Goal: Task Accomplishment & Management: Complete application form

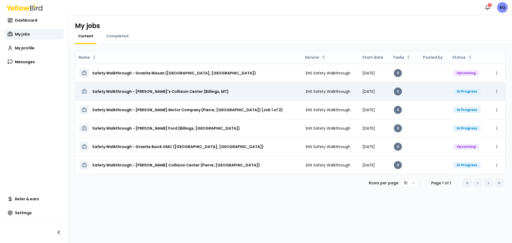
click at [495, 92] on html "Notifications 2 KQ Dashboard My jobs My profile Messages Refer & earn Settings …" at bounding box center [256, 121] width 512 height 243
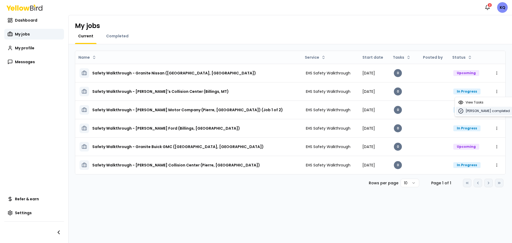
click at [486, 111] on span "[PERSON_NAME] completed" at bounding box center [488, 111] width 44 height 4
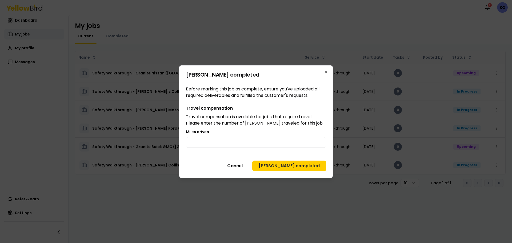
click at [240, 149] on div "Mark job completed Before marking this job as complete, ensure you've uploaded …" at bounding box center [256, 121] width 154 height 113
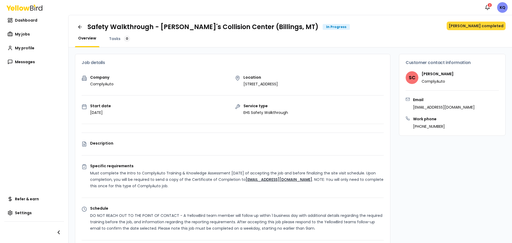
click at [473, 28] on button "[PERSON_NAME] completed" at bounding box center [476, 26] width 59 height 9
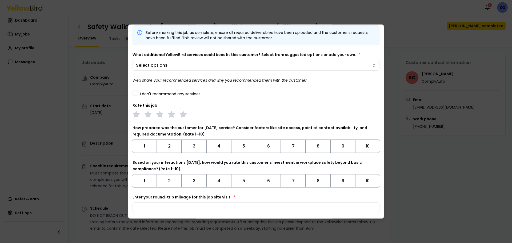
scroll to position [33, 0]
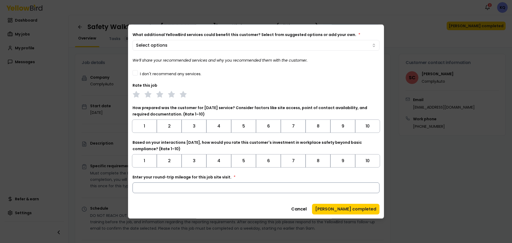
click at [188, 187] on input "Enter your round-trip mileage for this job site visit. *" at bounding box center [256, 187] width 247 height 11
type input "***"
click at [356, 160] on button "10" at bounding box center [368, 160] width 25 height 13
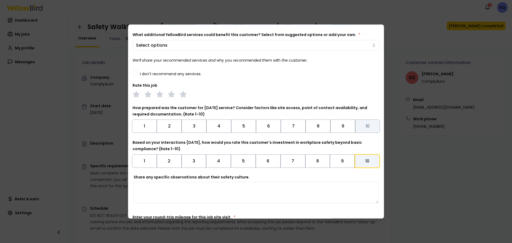
click at [360, 127] on button "10" at bounding box center [368, 125] width 25 height 13
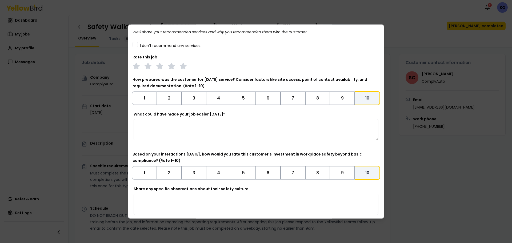
scroll to position [0, 0]
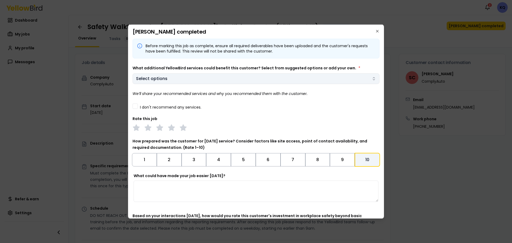
click at [184, 77] on body "Notifications 2 KQ Dashboard My jobs My profile Messages Refer & earn Settings …" at bounding box center [256, 121] width 512 height 243
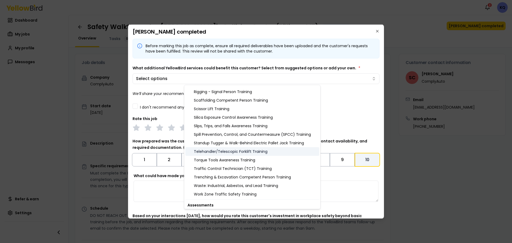
scroll to position [461, 0]
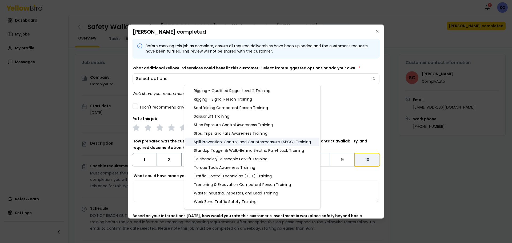
click at [223, 143] on div "Spill Prevention, Control, and Countermeasure (SPCC) Training" at bounding box center [253, 142] width 134 height 9
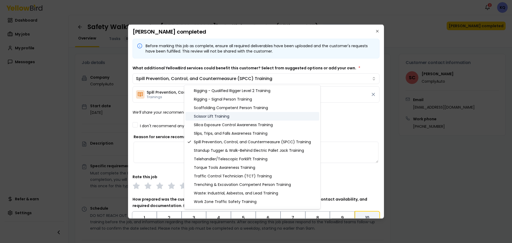
click at [212, 116] on div "Scissor Lift Training" at bounding box center [253, 116] width 134 height 9
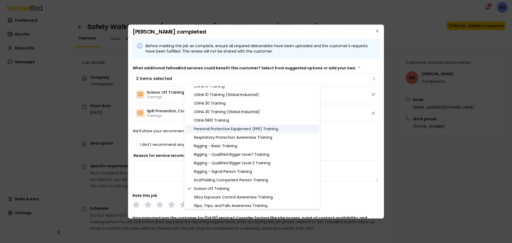
scroll to position [381, 0]
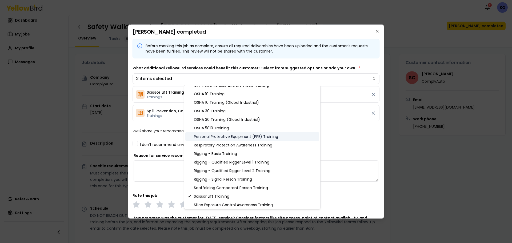
click at [218, 137] on div "Personal Protective Equipment (PPE) Training" at bounding box center [253, 136] width 134 height 9
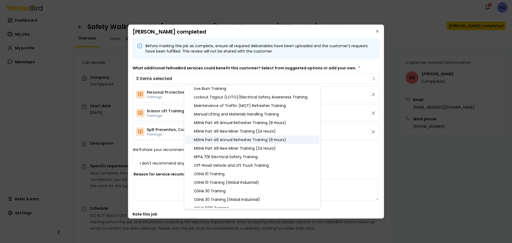
scroll to position [274, 0]
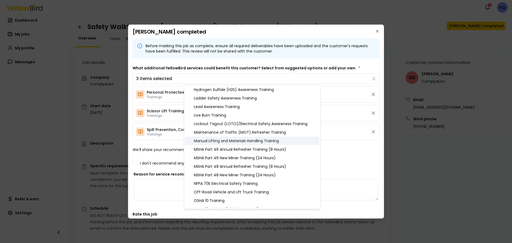
click at [228, 140] on div "Manual Lifting and Materials Handling Training" at bounding box center [253, 141] width 134 height 9
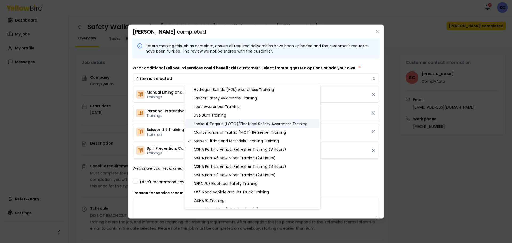
click at [230, 124] on div "Lockout Tagout (LOTO)/Electrical Safety Awareness Training" at bounding box center [253, 124] width 134 height 9
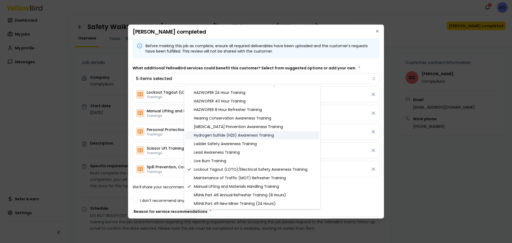
scroll to position [221, 0]
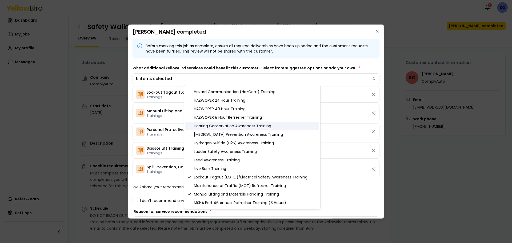
click at [215, 126] on div "Hearing Conservation Awareness Training" at bounding box center [253, 126] width 134 height 9
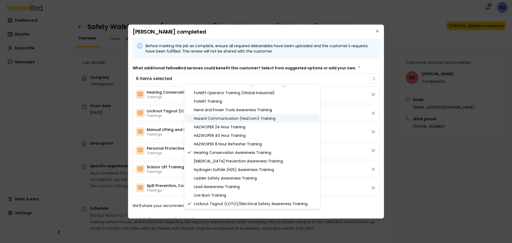
click at [227, 116] on div "Hazard Communication (HazCom) Training" at bounding box center [253, 118] width 134 height 9
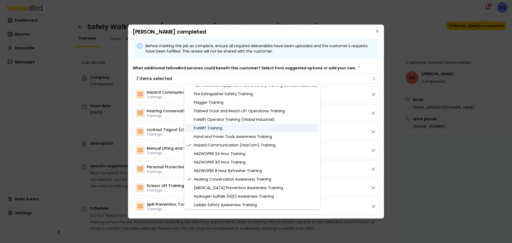
click at [208, 128] on div "Forklift Training" at bounding box center [253, 128] width 134 height 9
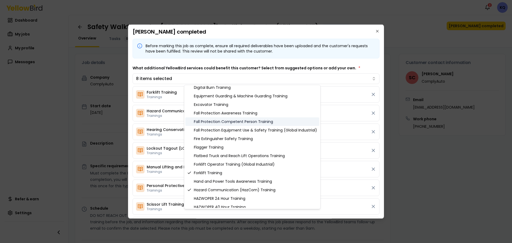
scroll to position [114, 0]
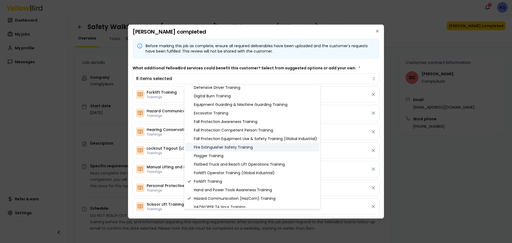
click at [211, 146] on div "Fire Extinguisher Safety Training" at bounding box center [253, 147] width 134 height 9
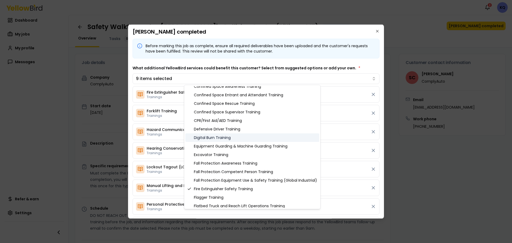
scroll to position [61, 0]
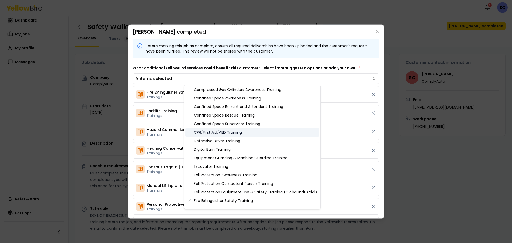
click at [222, 135] on div "CPR/First Aid/AED Training" at bounding box center [253, 132] width 134 height 9
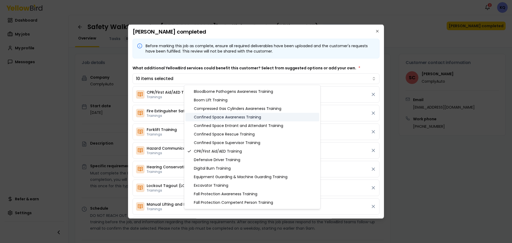
scroll to position [34, 0]
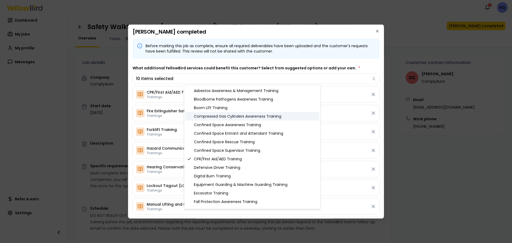
click at [254, 116] on div "Compressed Gas Cylinders Awareness Training" at bounding box center [253, 116] width 134 height 9
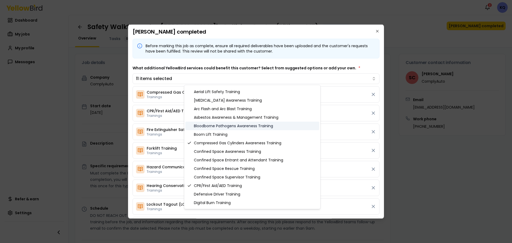
scroll to position [0, 0]
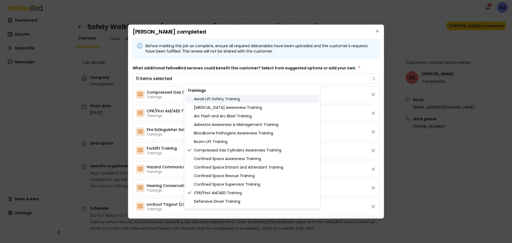
click at [218, 98] on div "Aerial Lift Safety Training" at bounding box center [253, 99] width 134 height 9
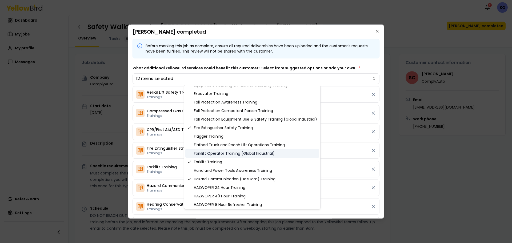
scroll to position [160, 0]
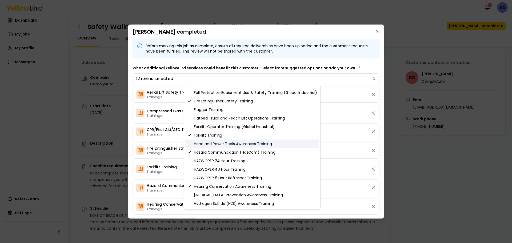
click at [254, 144] on div "Hand and Power Tools Awareness Training" at bounding box center [253, 144] width 134 height 9
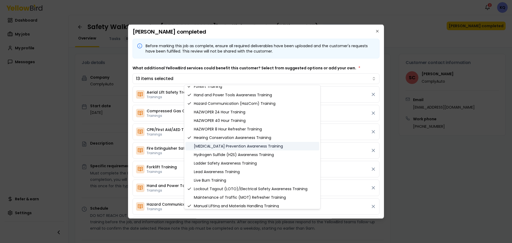
scroll to position [214, 0]
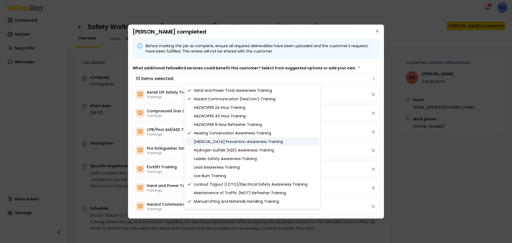
click at [212, 143] on div "[MEDICAL_DATA] Prevention Awareness Training" at bounding box center [253, 141] width 134 height 9
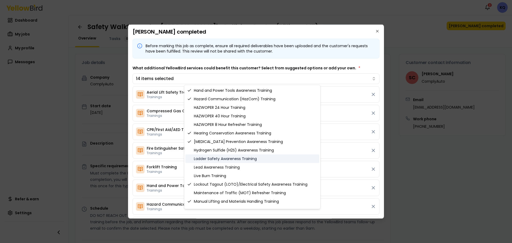
click at [220, 157] on div "Ladder Safety Awareness Training" at bounding box center [253, 159] width 134 height 9
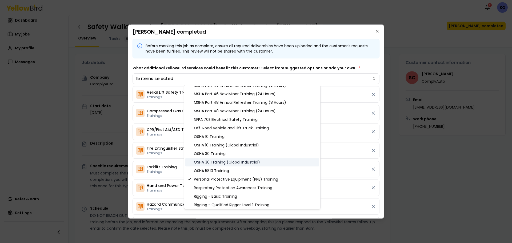
scroll to position [347, 0]
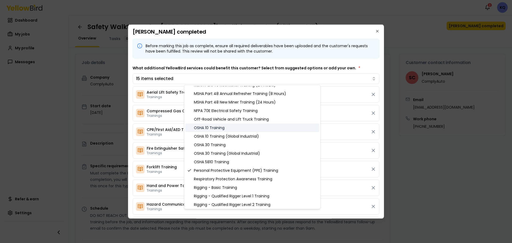
click at [216, 128] on div "OSHA 10 Training" at bounding box center [253, 128] width 134 height 9
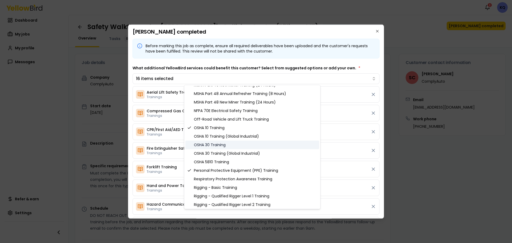
click at [217, 143] on div "OSHA 30 Training" at bounding box center [253, 145] width 134 height 9
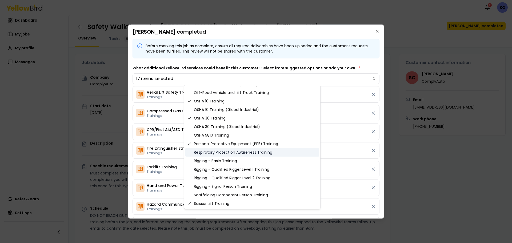
click at [243, 153] on div "Respiratory Protection Awareness Training" at bounding box center [253, 152] width 134 height 9
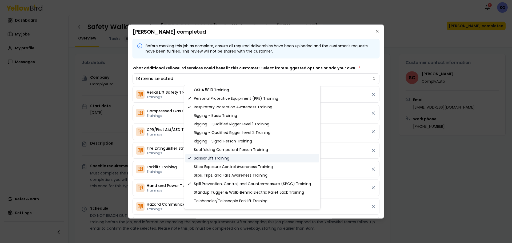
scroll to position [427, 0]
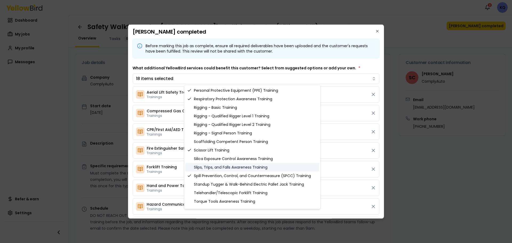
click at [233, 165] on div "Slips, Trips, and Falls Awareness Training" at bounding box center [253, 167] width 134 height 9
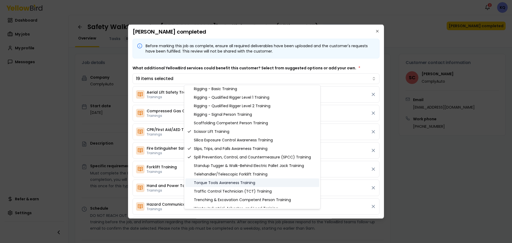
scroll to position [454, 0]
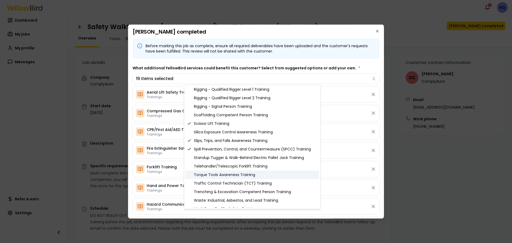
click at [242, 176] on div "Torque Tools Awareness Training" at bounding box center [253, 175] width 134 height 9
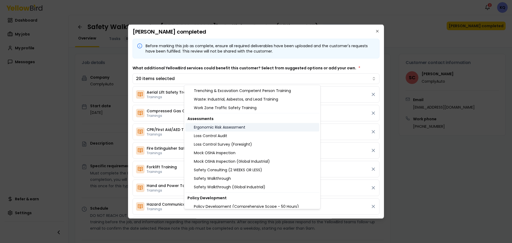
scroll to position [561, 0]
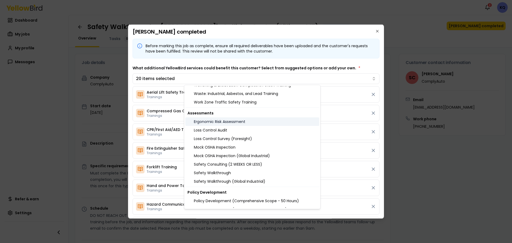
click at [235, 124] on div "Ergonomic Risk Assessment" at bounding box center [253, 121] width 134 height 9
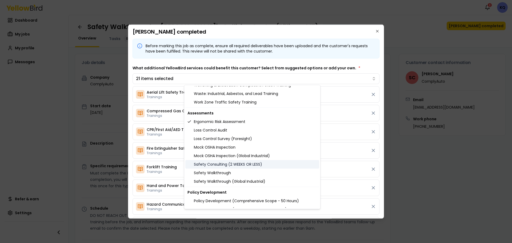
click at [218, 165] on div "Safety Consulting (2 WEEKS OR LESS)" at bounding box center [253, 164] width 134 height 9
click at [217, 173] on div "Safety Walkthrough" at bounding box center [253, 173] width 134 height 9
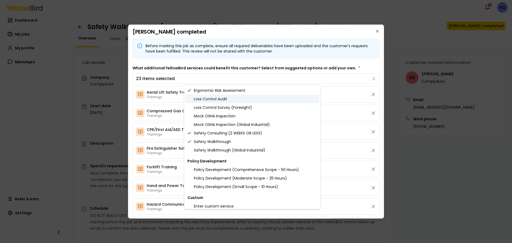
scroll to position [594, 0]
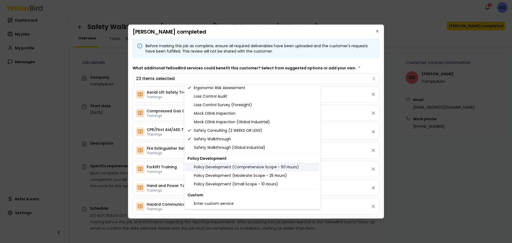
click at [211, 167] on div "Policy Development (Comprehensive Scope - 50 Hours)" at bounding box center [253, 167] width 134 height 9
click at [312, 58] on body "Notifications 2 KQ Dashboard My jobs My profile Messages Refer & earn Settings …" at bounding box center [256, 121] width 512 height 243
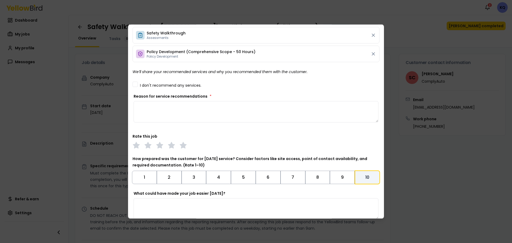
scroll to position [468, 0]
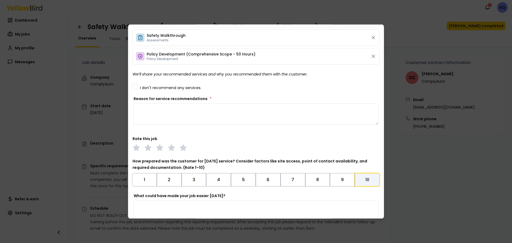
click at [174, 112] on textarea "Reason for service recommendations *" at bounding box center [256, 113] width 245 height 21
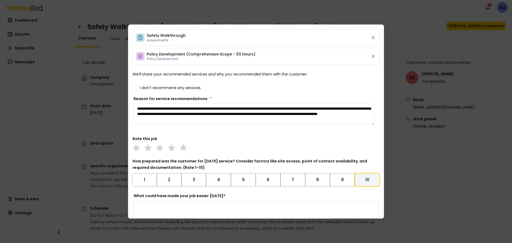
click at [255, 117] on textarea "**********" at bounding box center [254, 113] width 241 height 21
click at [290, 120] on textarea "**********" at bounding box center [254, 113] width 241 height 21
click at [300, 121] on textarea "**********" at bounding box center [254, 113] width 241 height 21
drag, startPoint x: 134, startPoint y: 107, endPoint x: 359, endPoint y: 137, distance: 226.5
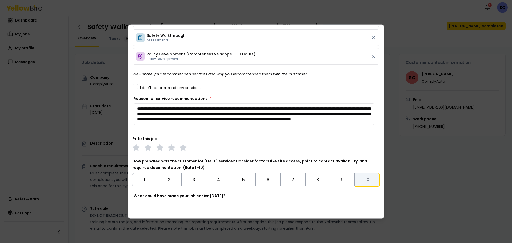
paste textarea "**********"
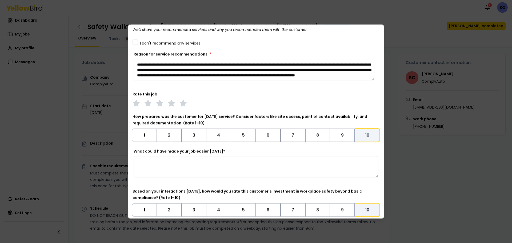
scroll to position [521, 0]
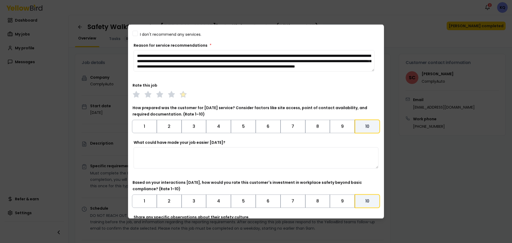
type textarea "**********"
click at [183, 94] on polygon at bounding box center [183, 94] width 6 height 6
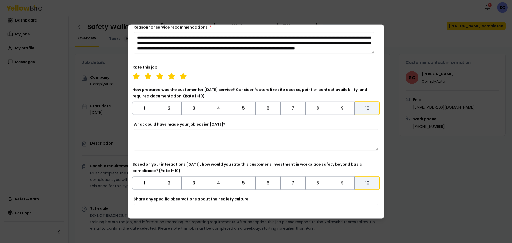
scroll to position [548, 0]
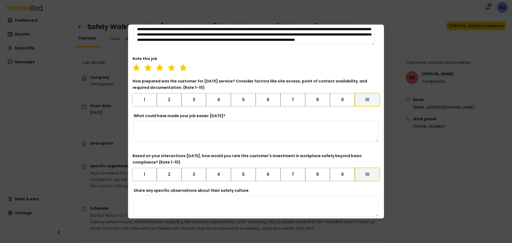
click at [269, 128] on textarea "What could have made your job easier [DATE]?" at bounding box center [256, 130] width 245 height 21
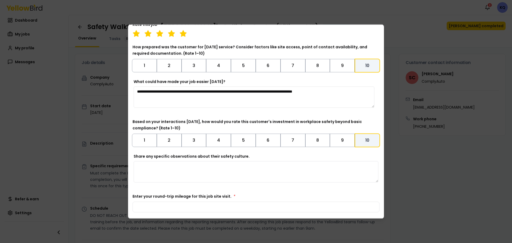
scroll to position [575, 0]
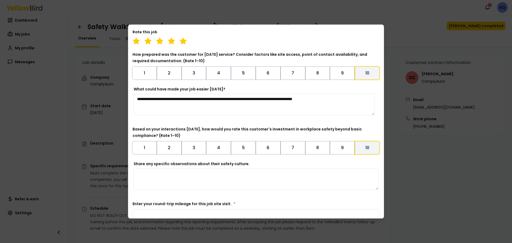
drag, startPoint x: 244, startPoint y: 99, endPoint x: 131, endPoint y: 105, distance: 113.1
click at [131, 105] on div "Mark job completed Before marking this job as complete, ensure all required del…" at bounding box center [256, 121] width 256 height 195
type textarea "**********"
drag, startPoint x: 261, startPoint y: 111, endPoint x: 121, endPoint y: 99, distance: 139.8
click at [121, 99] on body "Notifications 2 KQ Dashboard My jobs My profile Messages Refer & earn Settings …" at bounding box center [256, 121] width 512 height 243
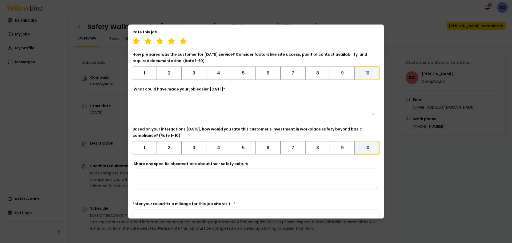
paste textarea "**********"
click at [137, 99] on textarea "**********" at bounding box center [254, 104] width 241 height 21
drag, startPoint x: 214, startPoint y: 99, endPoint x: 184, endPoint y: 98, distance: 30.5
click at [184, 98] on textarea "**********" at bounding box center [254, 104] width 241 height 21
click at [227, 101] on textarea "**********" at bounding box center [254, 104] width 241 height 21
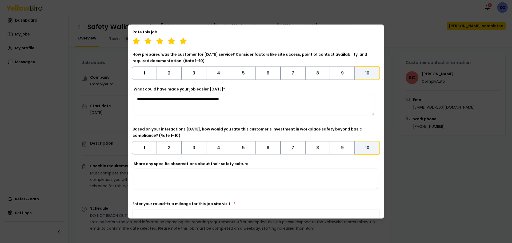
drag, startPoint x: 259, startPoint y: 100, endPoint x: 133, endPoint y: 109, distance: 126.9
click at [133, 109] on div "**********" at bounding box center [256, 102] width 247 height 33
click at [167, 64] on div "How prepared was the customer for [DATE] service? Consider factors like site ac…" at bounding box center [256, 65] width 247 height 29
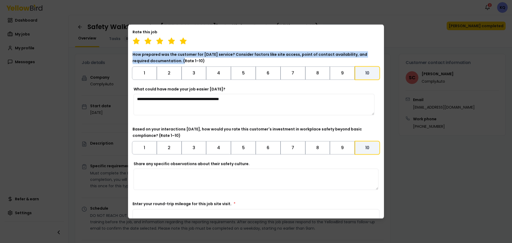
drag, startPoint x: 132, startPoint y: 55, endPoint x: 164, endPoint y: 61, distance: 32.1
click at [164, 61] on div "Mark job completed Before marking this job as complete, ensure all required del…" at bounding box center [256, 121] width 256 height 195
copy label "How prepared was the customer for [DATE] service? Consider factors like site ac…"
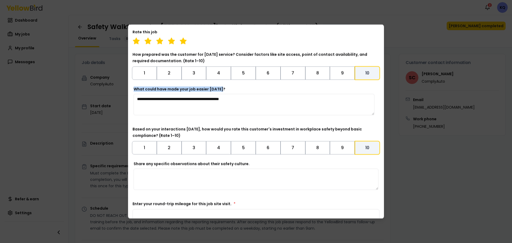
drag, startPoint x: 238, startPoint y: 91, endPoint x: 135, endPoint y: 85, distance: 102.7
copy label "What could have made your job easier [DATE]?"
drag, startPoint x: 259, startPoint y: 101, endPoint x: 132, endPoint y: 100, distance: 126.8
click at [132, 100] on div "Mark job completed Before marking this job as complete, ensure all required del…" at bounding box center [256, 121] width 256 height 195
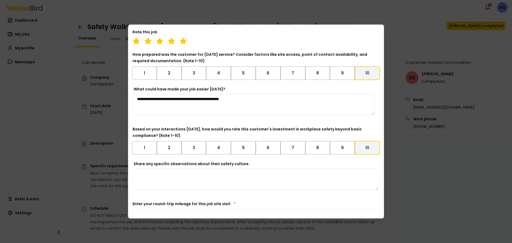
paste textarea "**********"
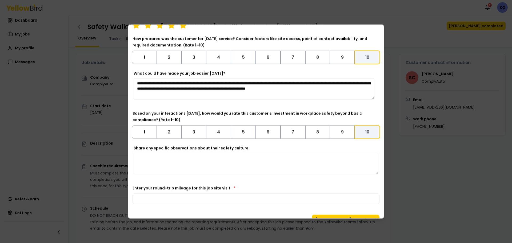
scroll to position [601, 0]
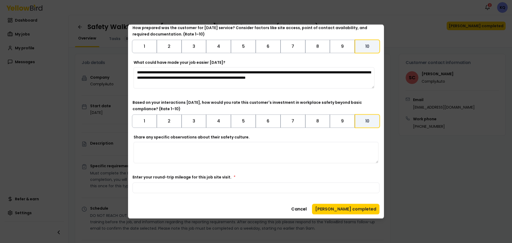
type textarea "**********"
drag, startPoint x: 264, startPoint y: 142, endPoint x: 258, endPoint y: 138, distance: 6.7
click at [262, 141] on div "Share any specific observations about their safety culture." at bounding box center [256, 148] width 245 height 29
drag, startPoint x: 253, startPoint y: 136, endPoint x: 131, endPoint y: 135, distance: 122.0
click at [131, 135] on div "Mark job completed Before marking this job as complete, ensure all required del…" at bounding box center [256, 121] width 256 height 195
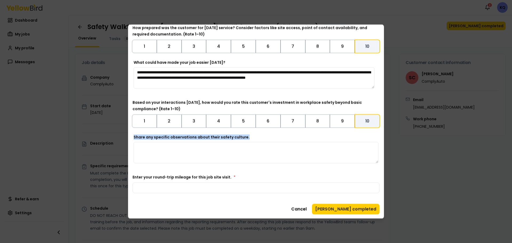
copy label "Share any specific observations about their safety culture."
click at [188, 153] on textarea "Share any specific observations about their safety culture." at bounding box center [256, 152] width 245 height 21
paste textarea "**********"
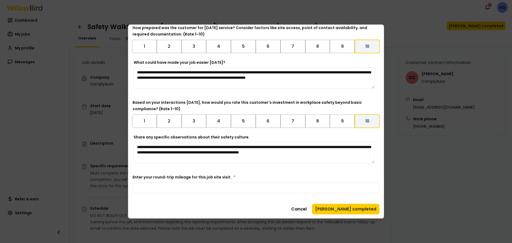
click at [255, 151] on textarea "**********" at bounding box center [254, 152] width 241 height 21
click at [208, 160] on textarea "**********" at bounding box center [254, 152] width 241 height 21
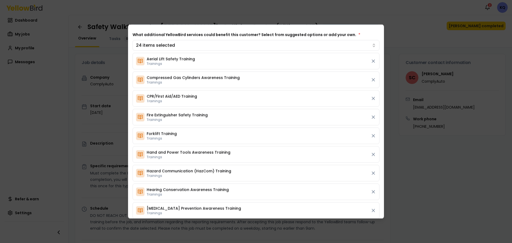
scroll to position [27, 0]
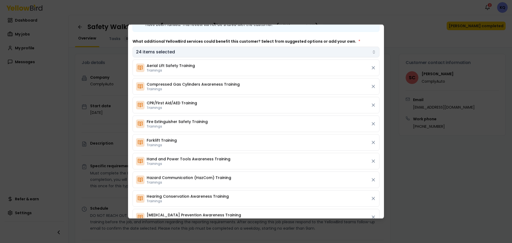
type textarea "**********"
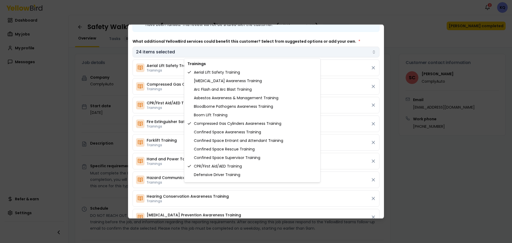
click at [208, 54] on body "Notifications 2 KQ Dashboard My jobs My profile Messages Refer & earn Settings …" at bounding box center [256, 121] width 512 height 243
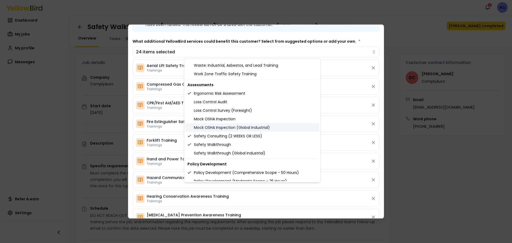
scroll to position [594, 0]
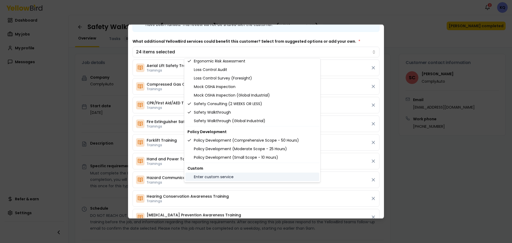
click at [221, 177] on div "Enter custom service" at bounding box center [253, 177] width 134 height 9
click at [356, 45] on body "Notifications 2 KQ Dashboard My jobs My profile Messages Refer & earn Settings …" at bounding box center [256, 121] width 512 height 243
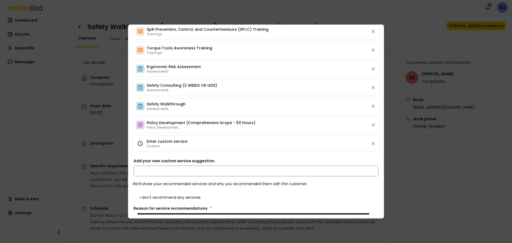
scroll to position [427, 0]
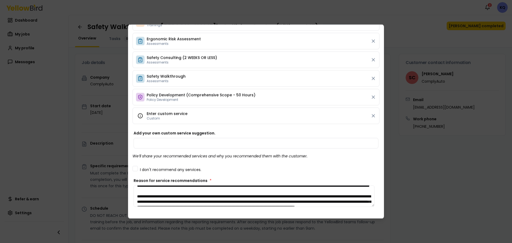
click at [195, 114] on div "Enter custom service Custom" at bounding box center [256, 115] width 247 height 17
click at [152, 120] on span "Custom" at bounding box center [167, 118] width 41 height 4
click at [156, 116] on span "Custom" at bounding box center [167, 118] width 41 height 4
click at [156, 114] on span "Enter custom service" at bounding box center [167, 113] width 41 height 5
click at [166, 142] on input "Add your own custom service suggestion." at bounding box center [256, 143] width 245 height 11
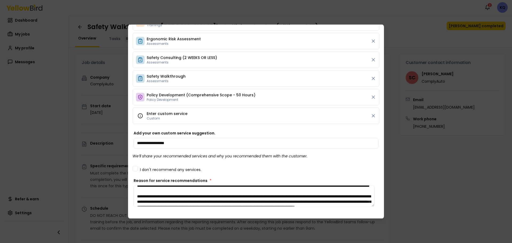
type input "**********"
click at [319, 166] on div "I don't recommend any services." at bounding box center [256, 168] width 247 height 6
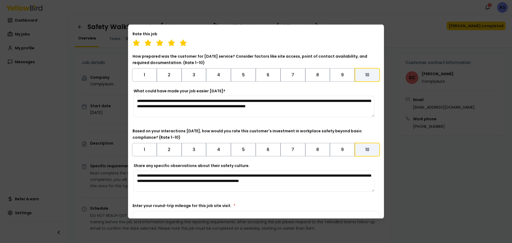
scroll to position [642, 0]
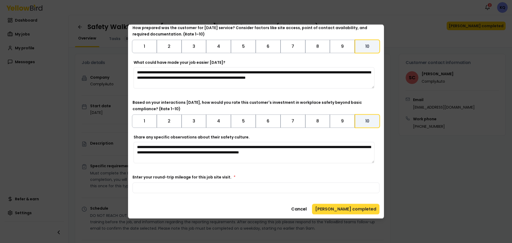
click at [354, 213] on button "[PERSON_NAME] completed" at bounding box center [346, 209] width 68 height 11
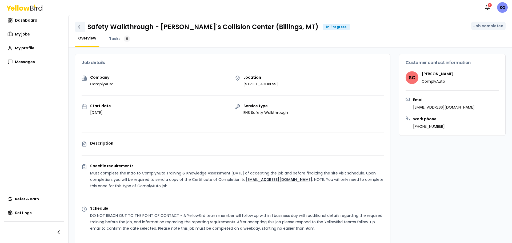
click at [81, 23] on link at bounding box center [80, 27] width 10 height 11
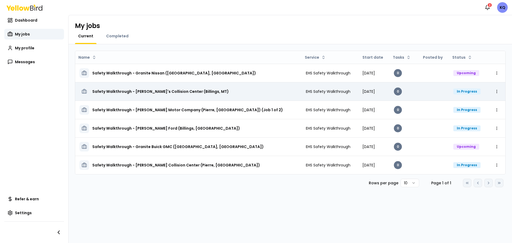
click at [227, 85] on td "Safety Walkthrough - [PERSON_NAME]'s Collision Center (Billings, MT)" at bounding box center [188, 91] width 227 height 18
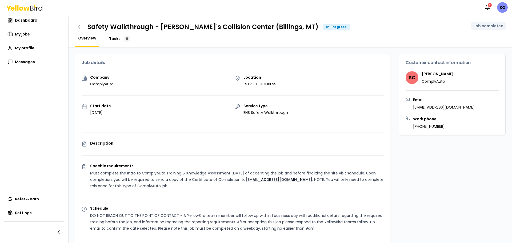
click at [112, 37] on span "Tasks" at bounding box center [114, 38] width 11 height 5
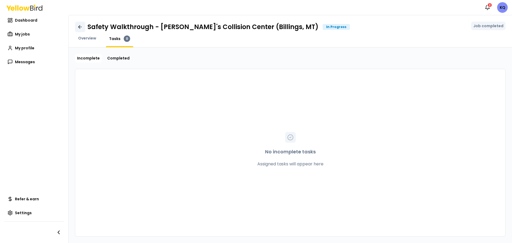
click at [80, 23] on link at bounding box center [80, 27] width 10 height 11
